Goal: Task Accomplishment & Management: Use online tool/utility

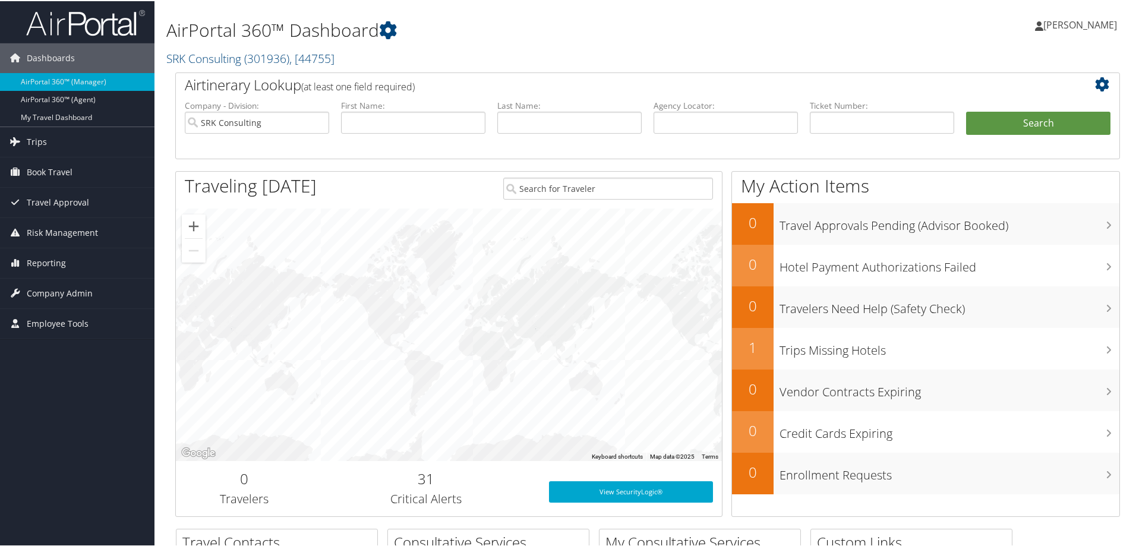
click at [200, 68] on div "AirPortal 360™ Dashboard SRK Consulting ( 301936 ) , [ 44755 ] Intermountain He…" at bounding box center [487, 38] width 642 height 65
click at [207, 58] on link "SRK Consulting ( 301936 ) , [ 44755 ]" at bounding box center [250, 57] width 168 height 16
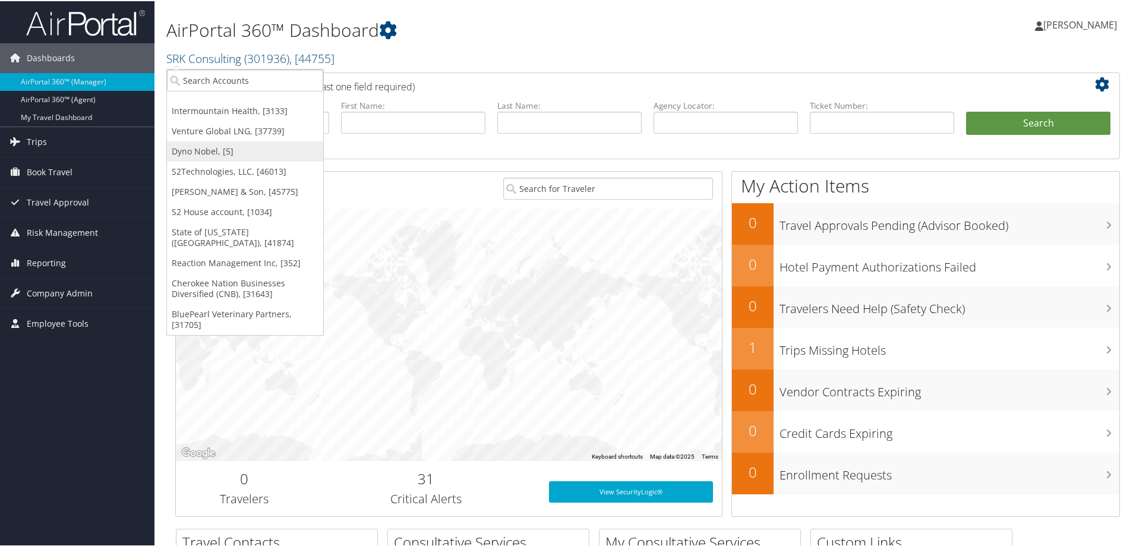
click at [207, 145] on link "Dyno Nobel, [5]" at bounding box center [245, 150] width 156 height 20
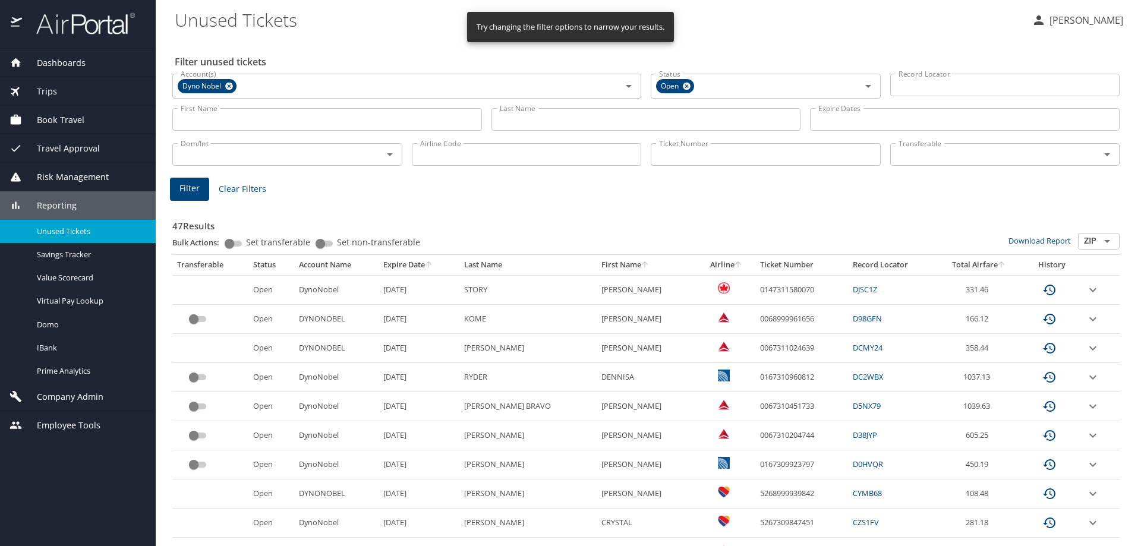
click at [585, 121] on input "Last Name" at bounding box center [646, 119] width 310 height 23
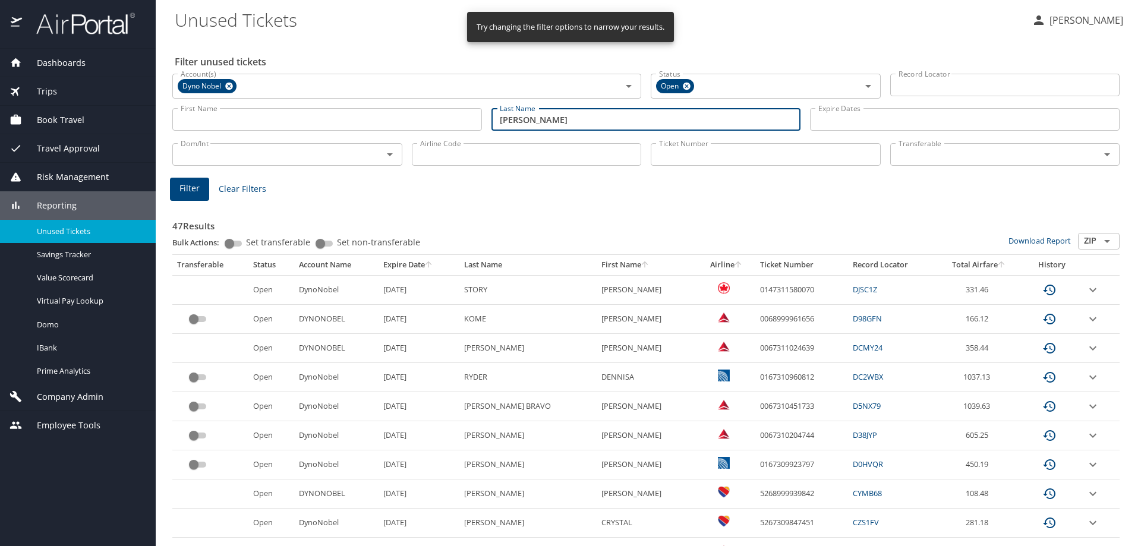
type input "nicholas"
click at [190, 184] on span "Filter" at bounding box center [189, 188] width 20 height 15
